Goal: Transaction & Acquisition: Purchase product/service

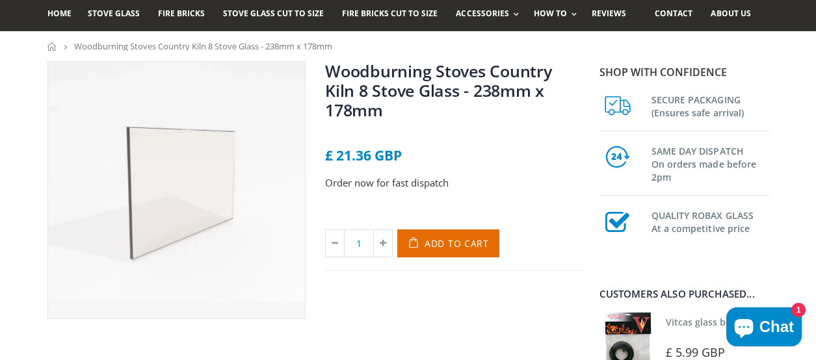
scroll to position [71, 0]
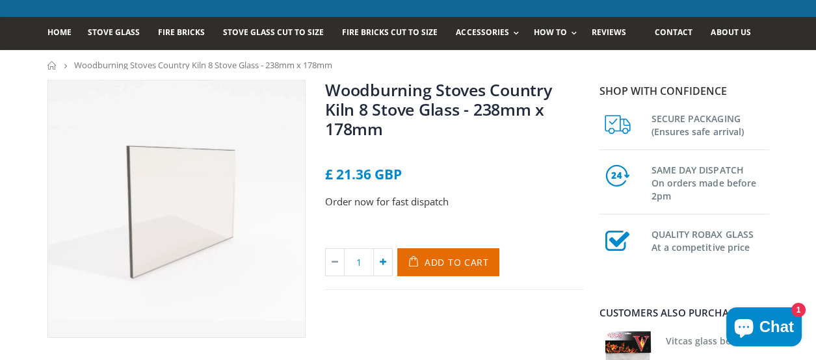
click at [386, 266] on icon at bounding box center [383, 262] width 18 height 27
type input "2"
click at [443, 263] on span "Add to Cart" at bounding box center [457, 262] width 64 height 12
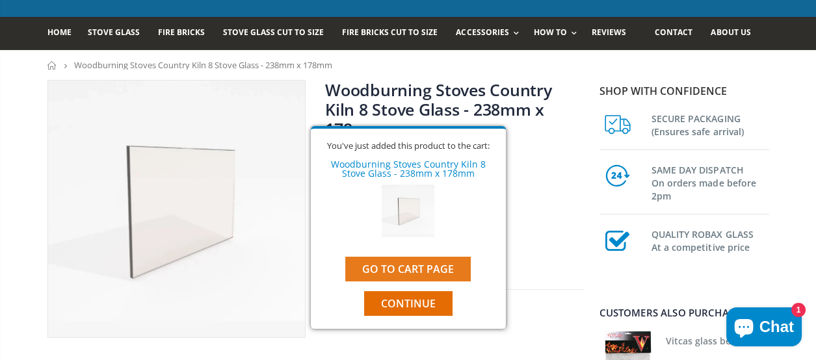
click at [433, 281] on link "Go to cart page" at bounding box center [408, 269] width 126 height 25
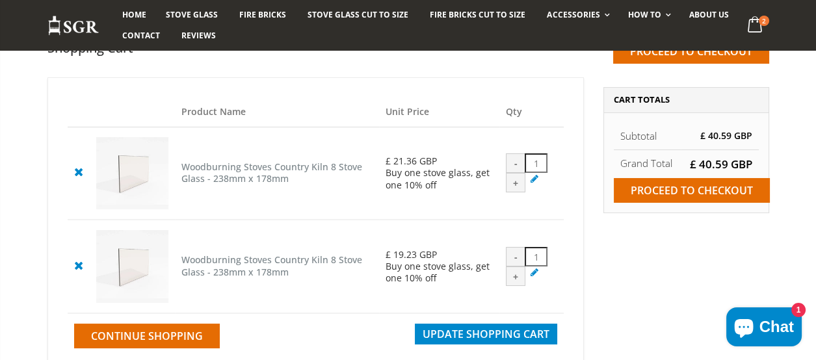
scroll to position [124, 0]
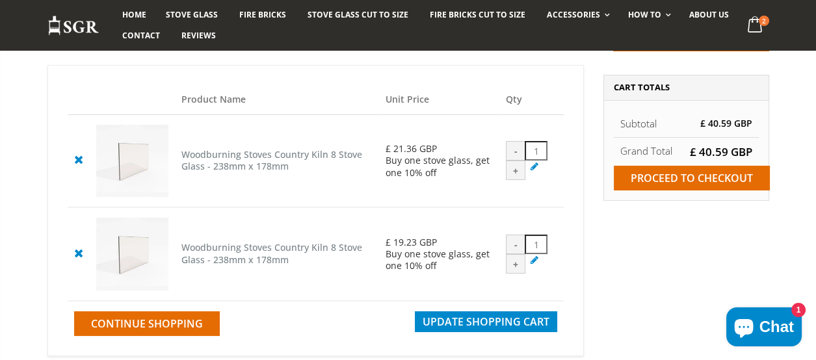
click at [82, 162] on icon at bounding box center [78, 160] width 16 height 16
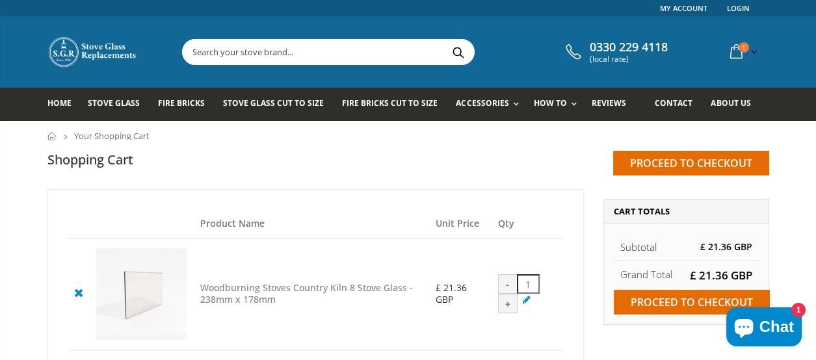
click at [293, 49] on input "text" at bounding box center [401, 52] width 437 height 25
click at [79, 294] on icon at bounding box center [78, 293] width 16 height 16
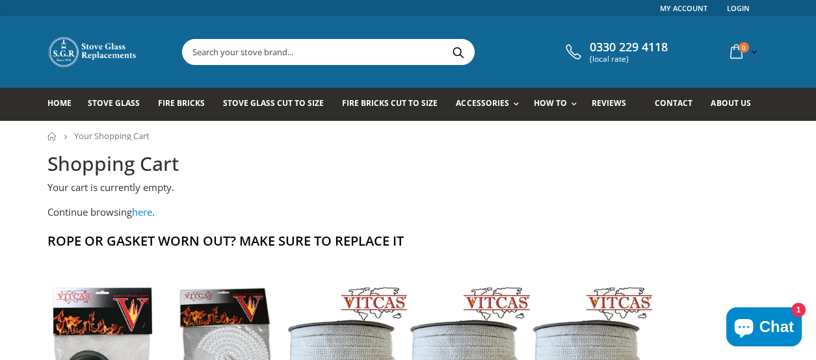
click at [325, 55] on input "text" at bounding box center [401, 52] width 437 height 25
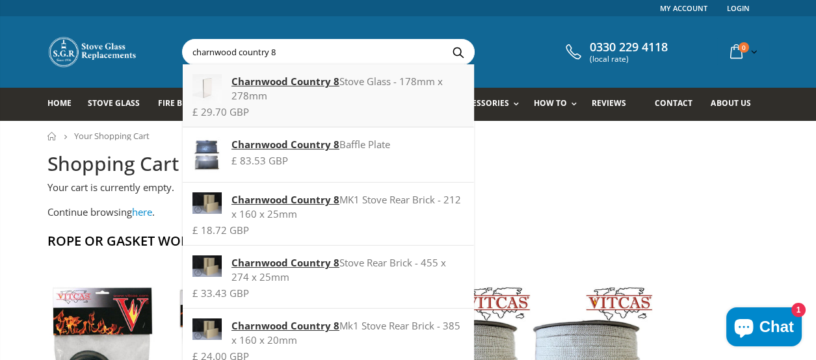
type input "charnwood country 8"
click at [311, 83] on strong "Charnwood Country 8" at bounding box center [286, 81] width 108 height 13
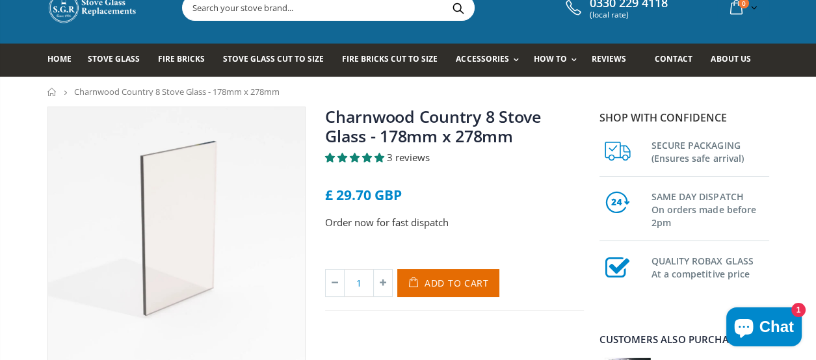
scroll to position [42, 0]
